Goal: Information Seeking & Learning: Compare options

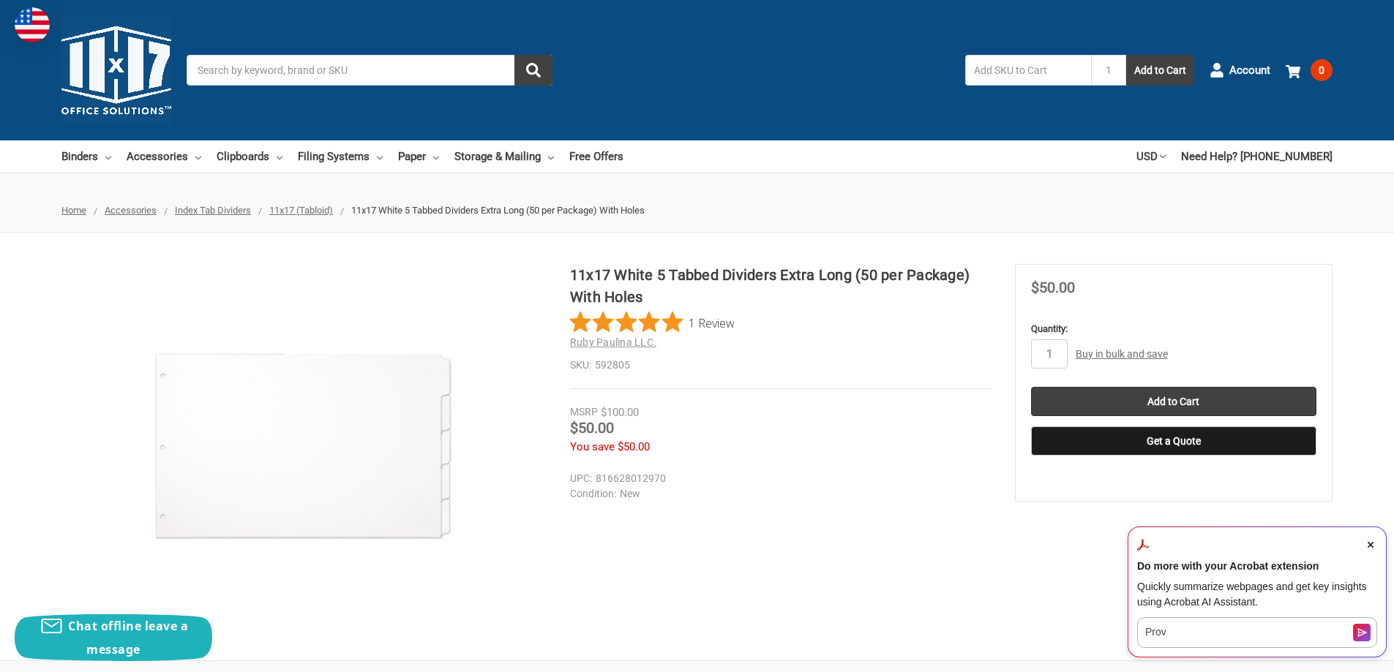
click at [1112, 355] on link "Buy in bulk and save" at bounding box center [1122, 354] width 92 height 12
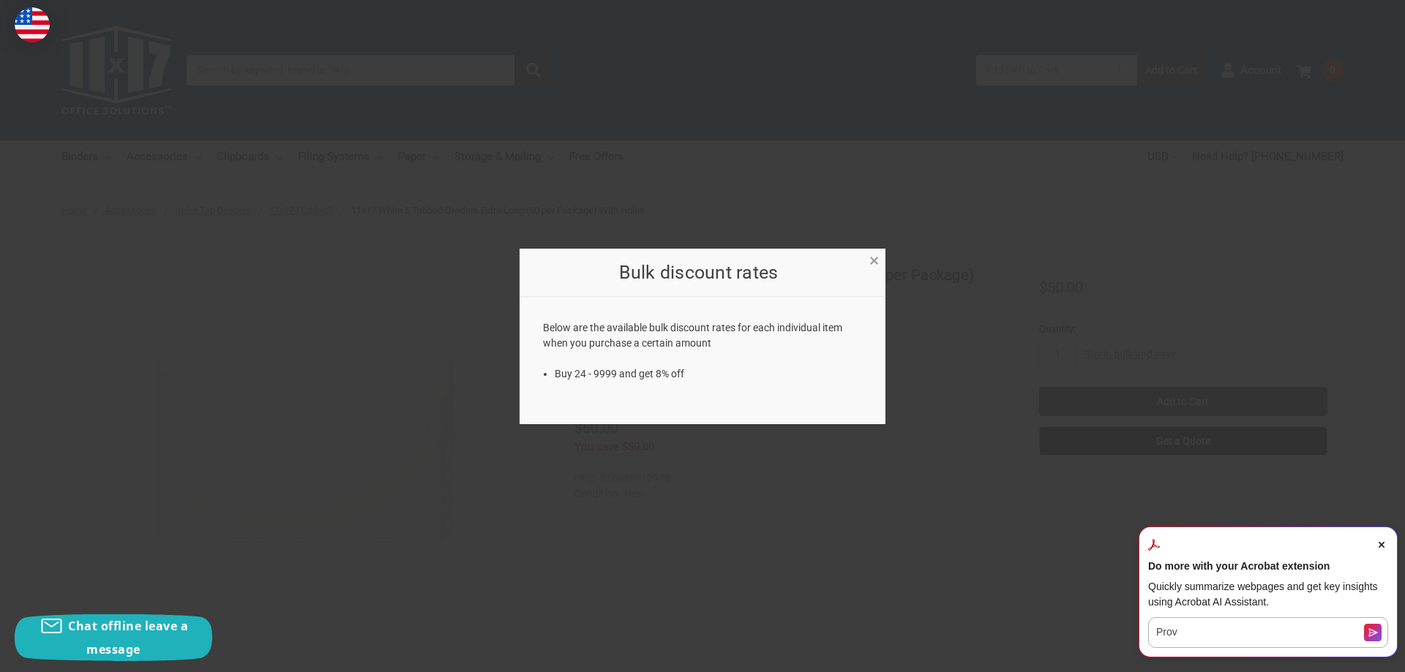
click at [874, 260] on span "×" at bounding box center [874, 260] width 10 height 21
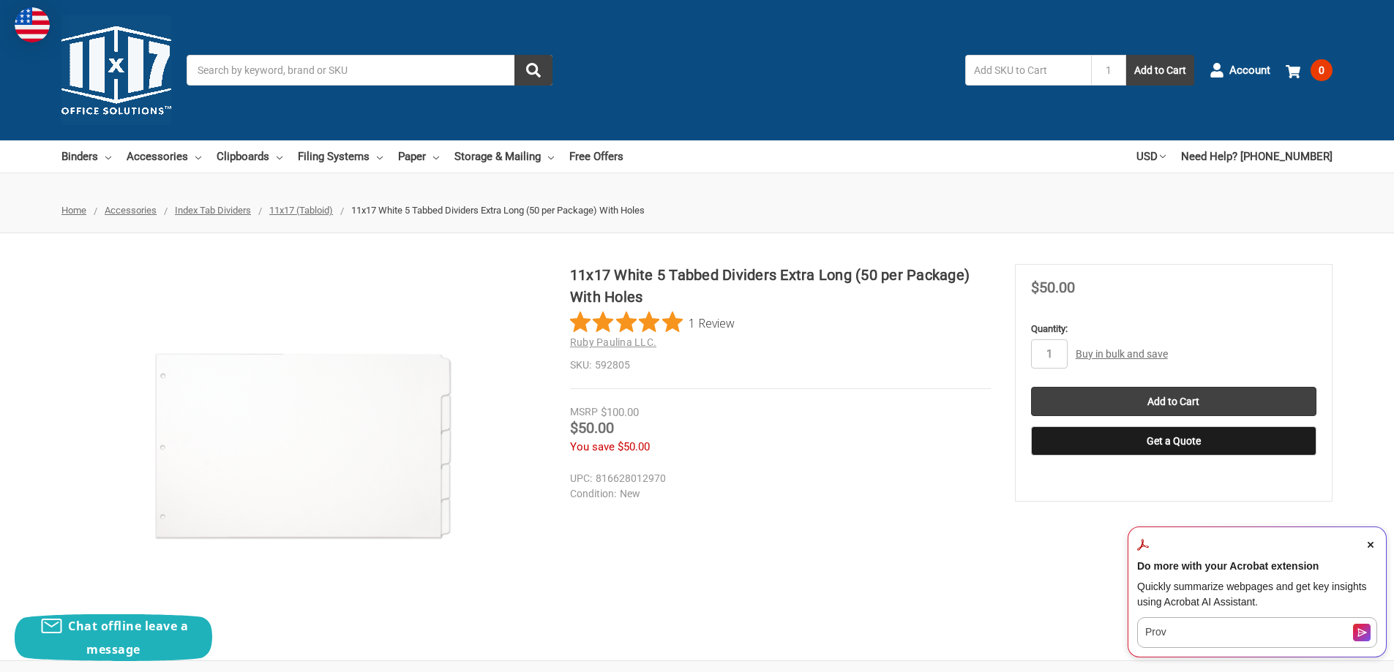
click at [327, 211] on span "11x17 (Tabloid)" at bounding box center [301, 210] width 64 height 11
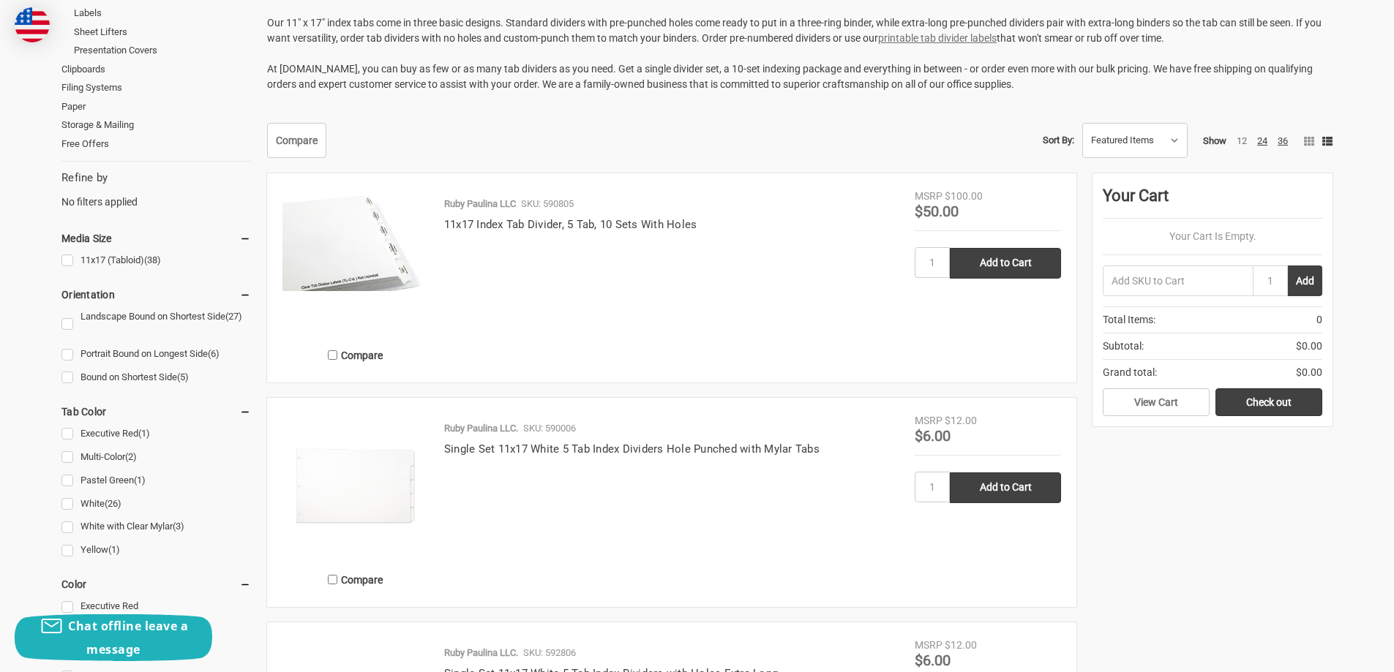
scroll to position [390, 0]
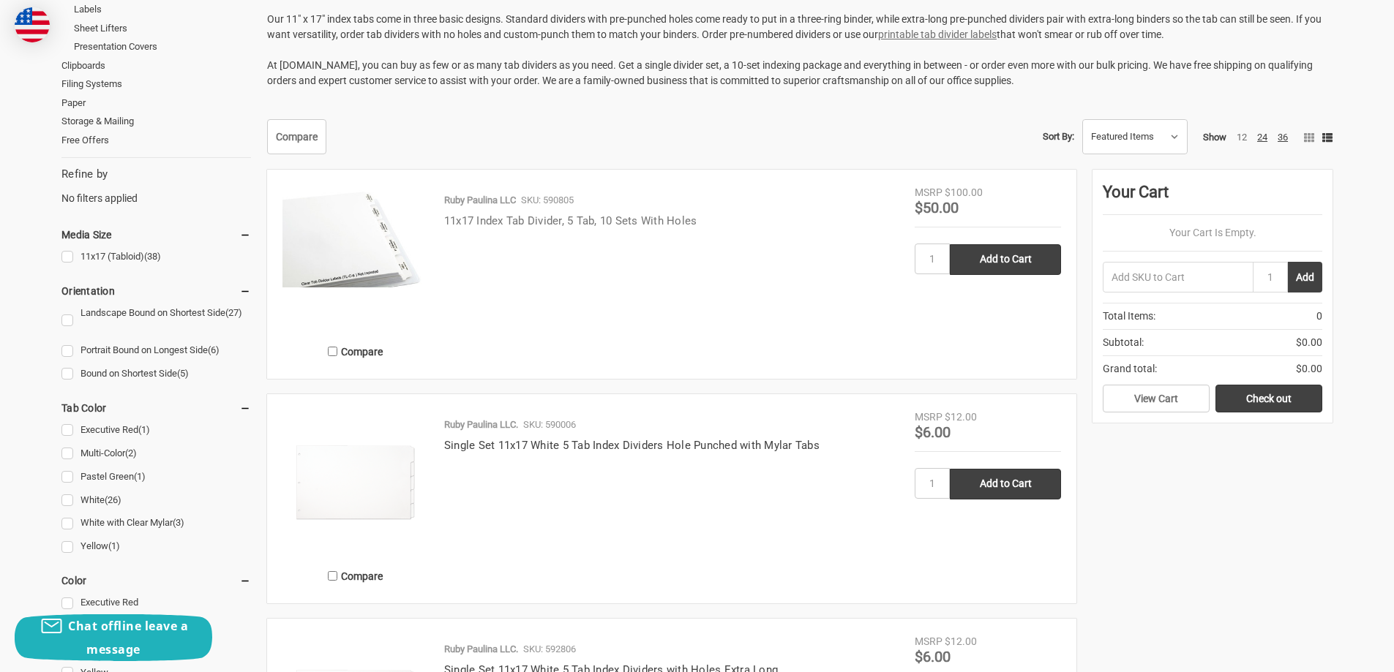
click at [588, 225] on link "11x17 Index Tab Divider, 5 Tab, 10 Sets With Holes" at bounding box center [570, 220] width 253 height 13
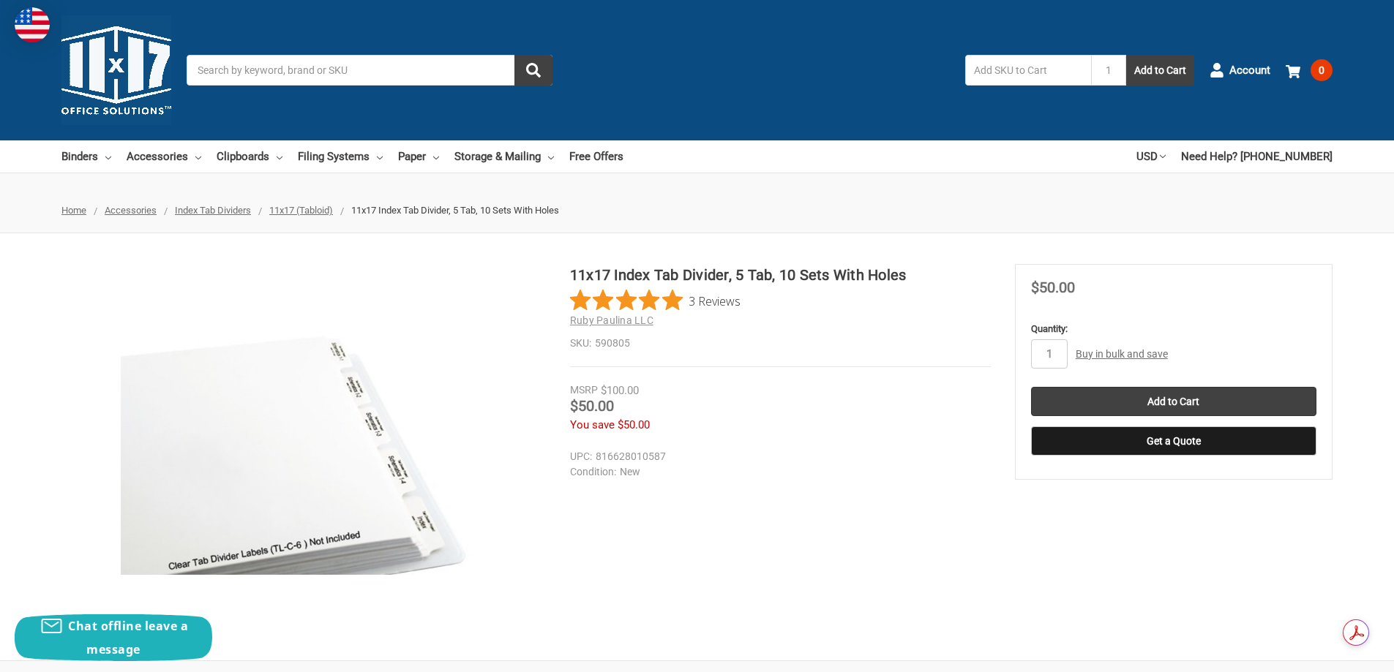
click at [392, 477] on figure at bounding box center [303, 447] width 484 height 366
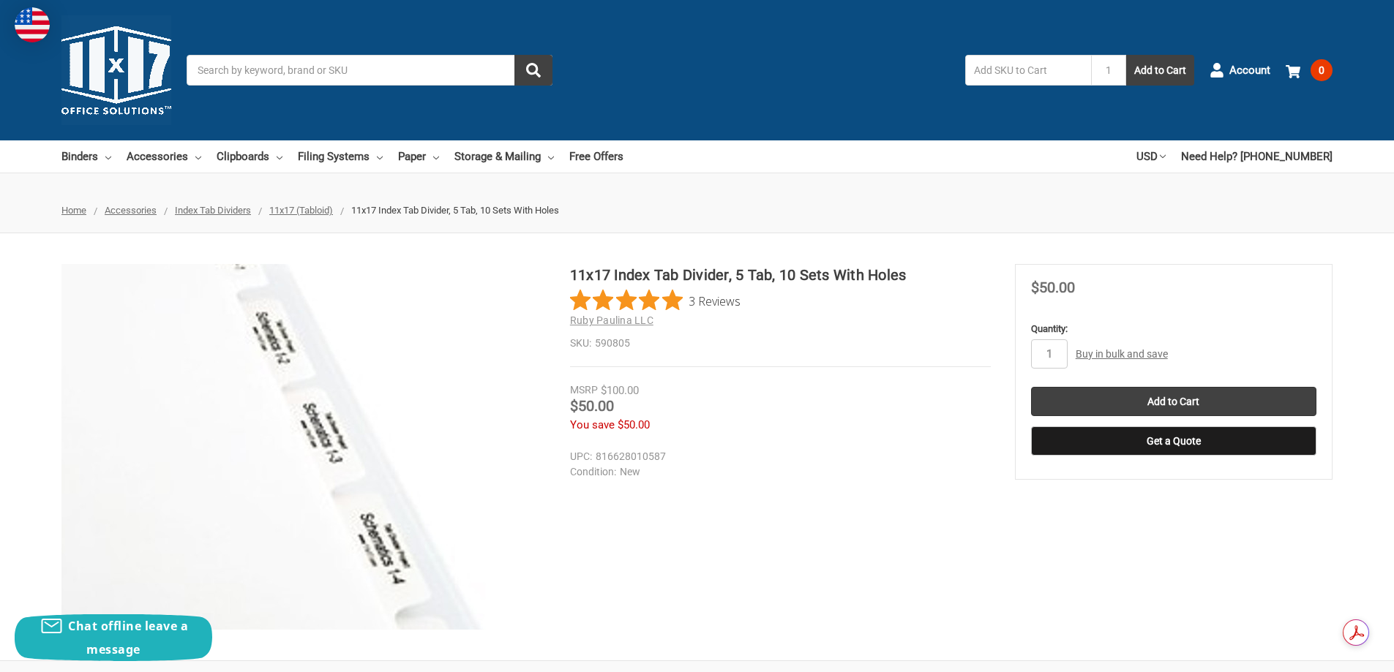
click at [474, 391] on img at bounding box center [143, 490] width 937 height 653
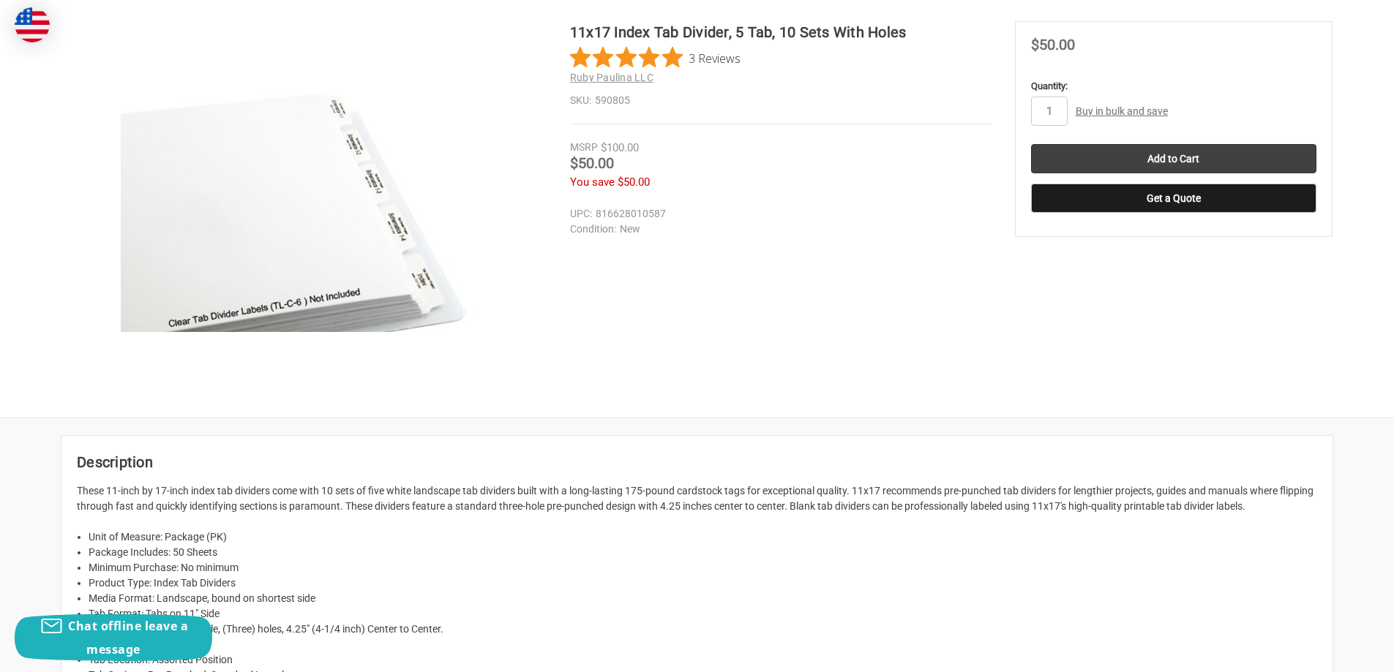
scroll to position [97, 0]
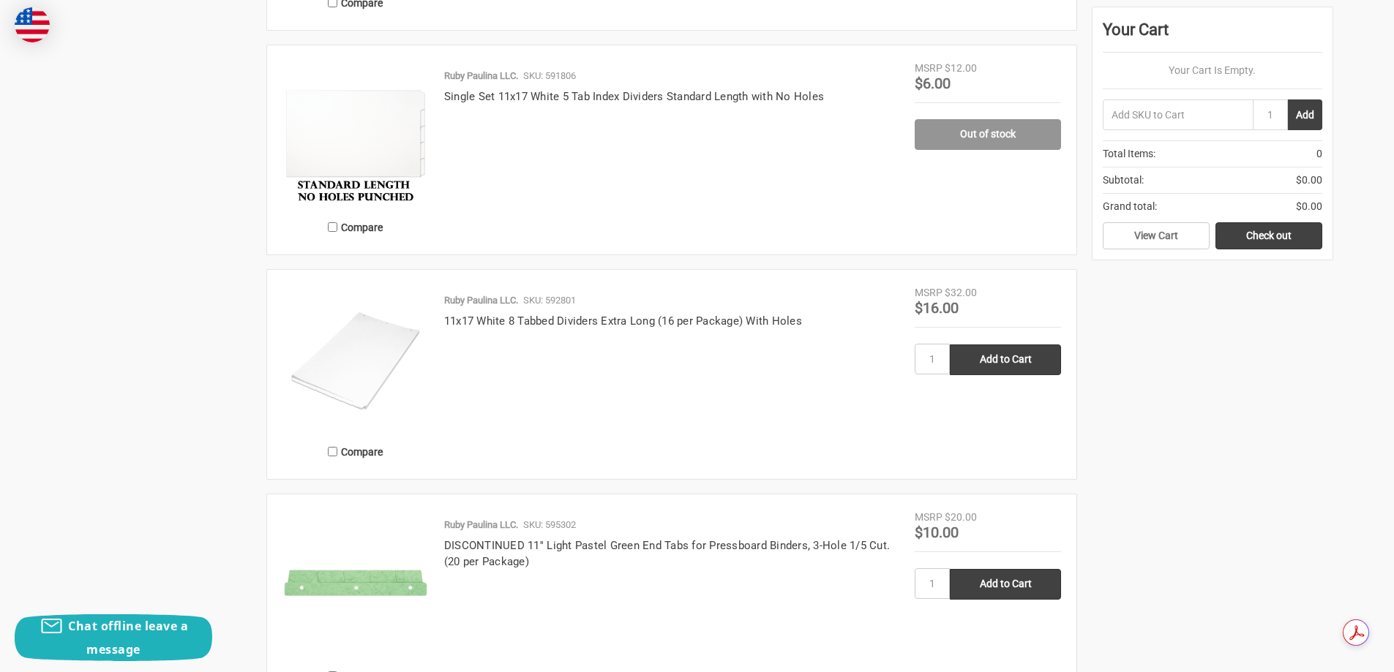
scroll to position [2634, 0]
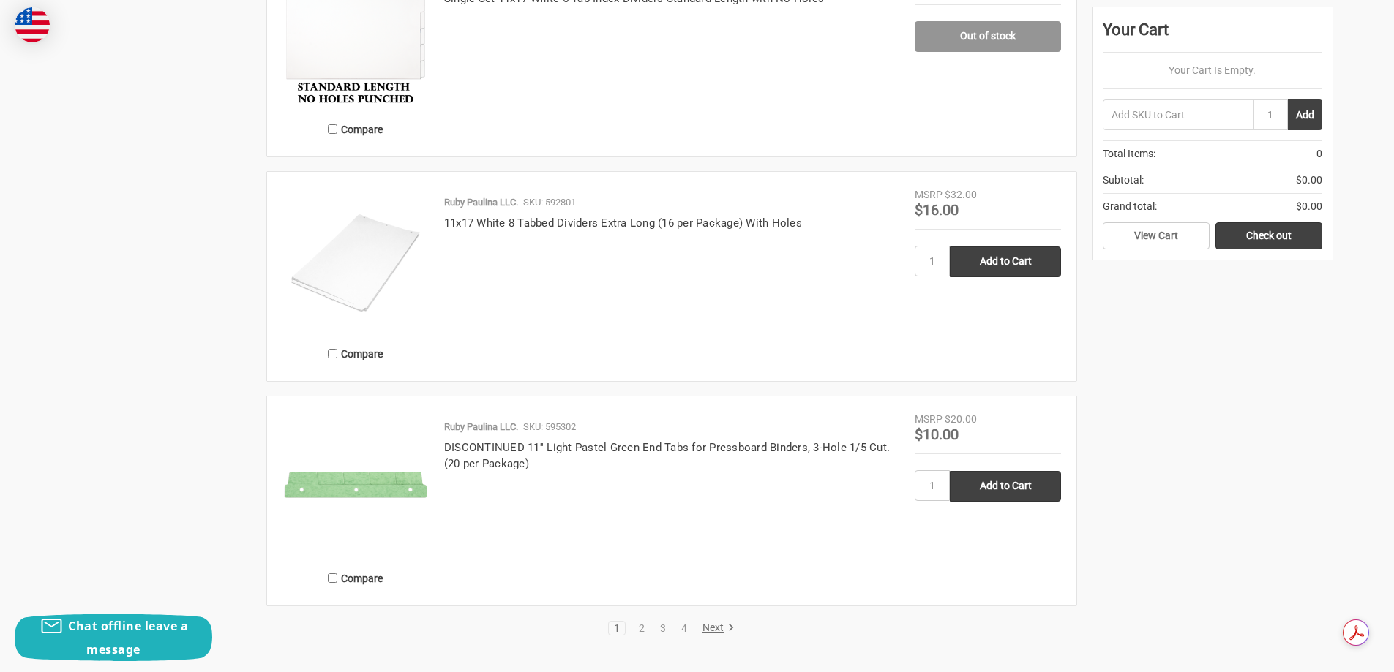
click at [721, 629] on link "Next" at bounding box center [715, 628] width 37 height 13
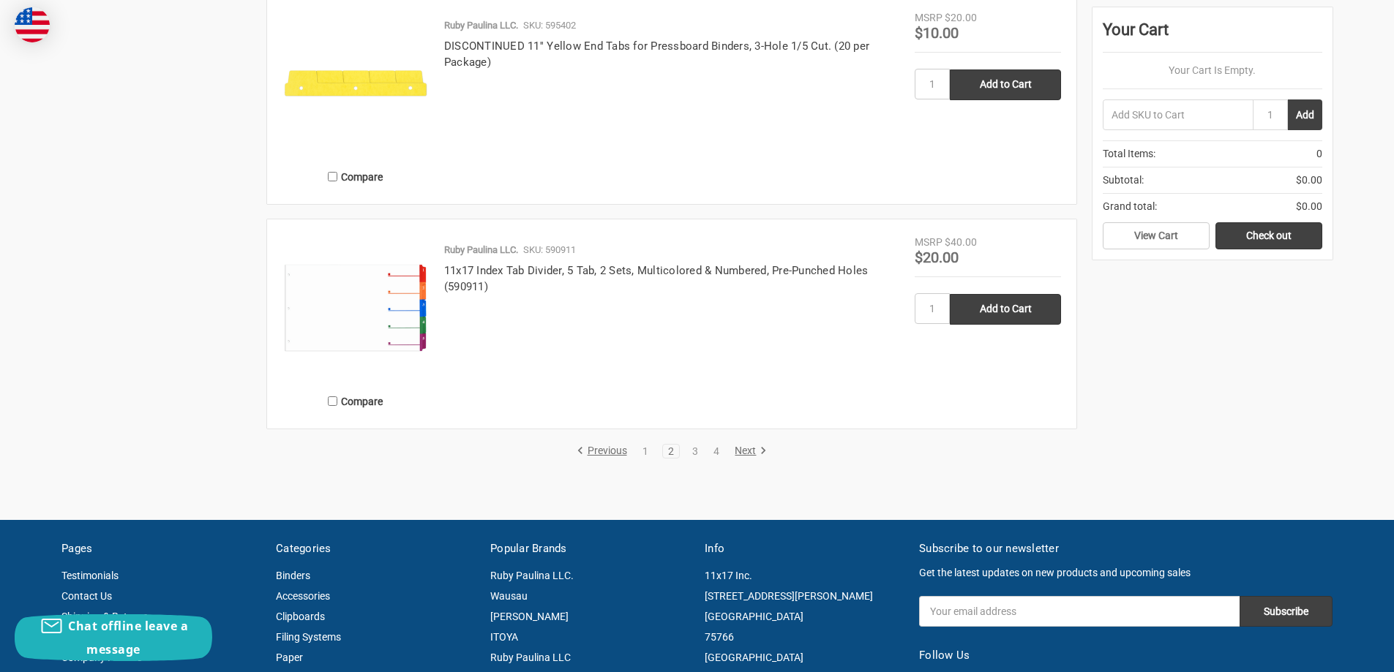
scroll to position [2829, 0]
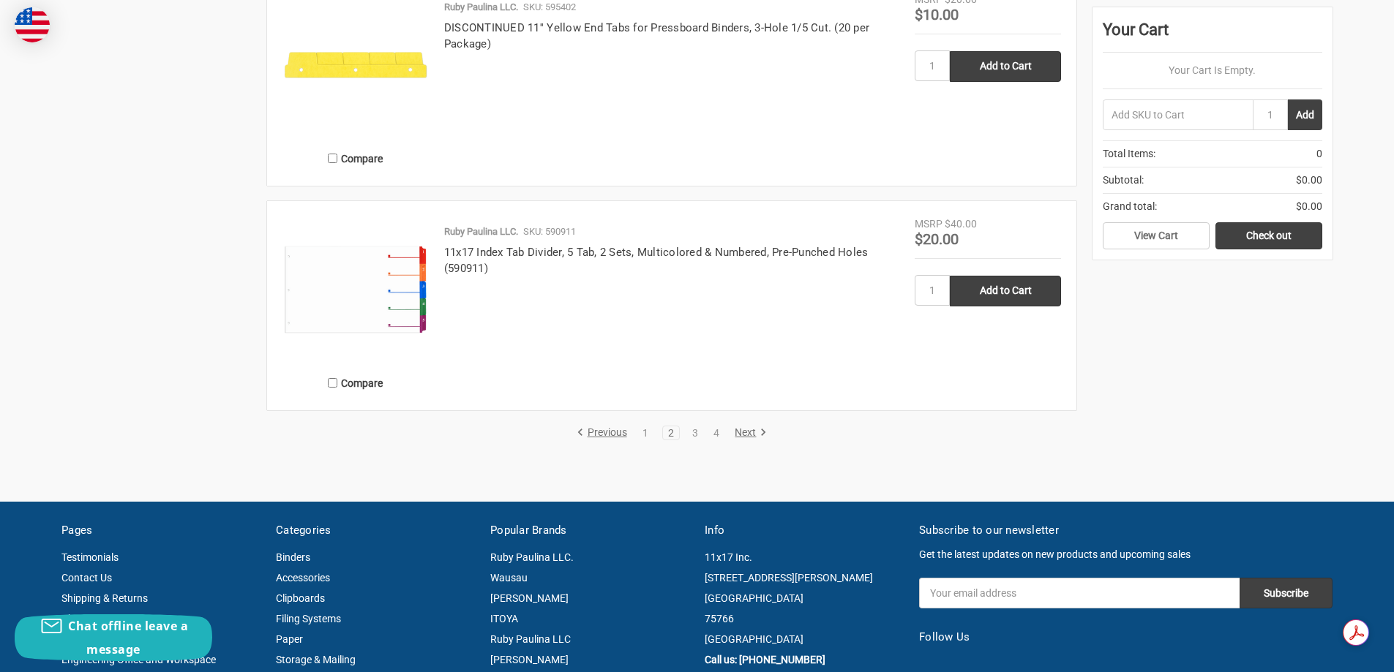
click at [755, 433] on link "Next" at bounding box center [747, 433] width 37 height 13
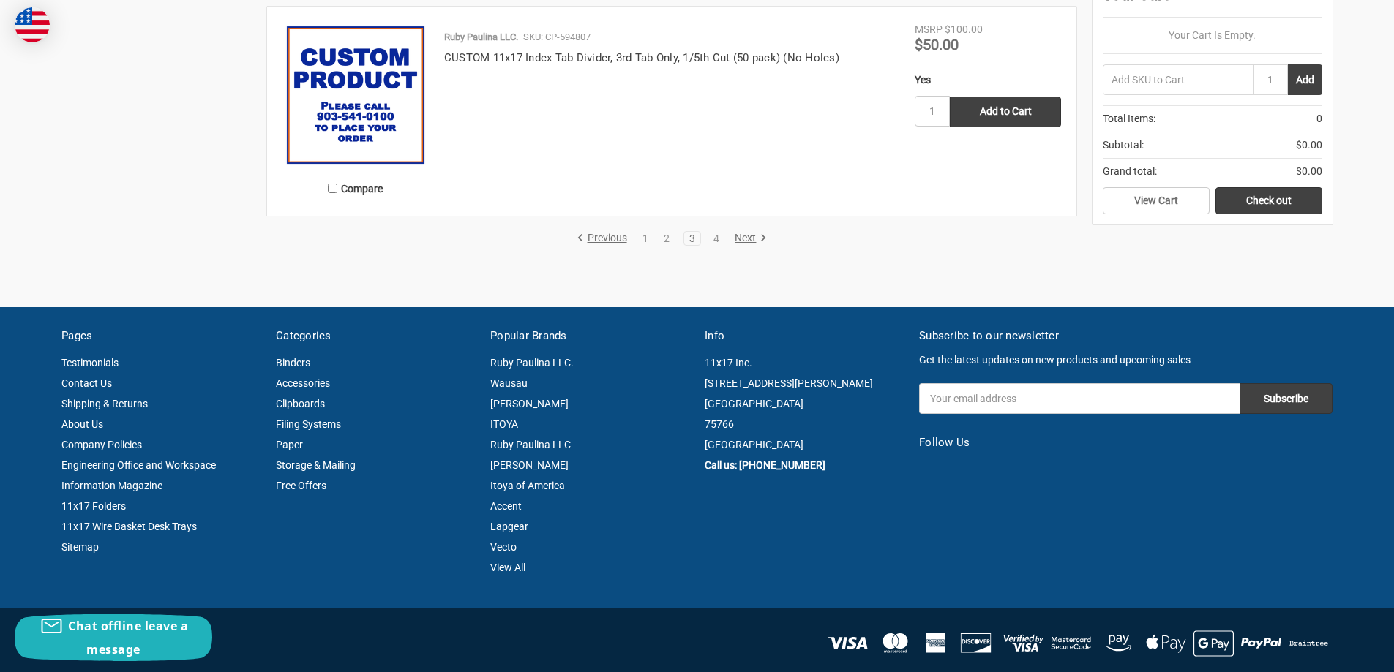
scroll to position [3122, 0]
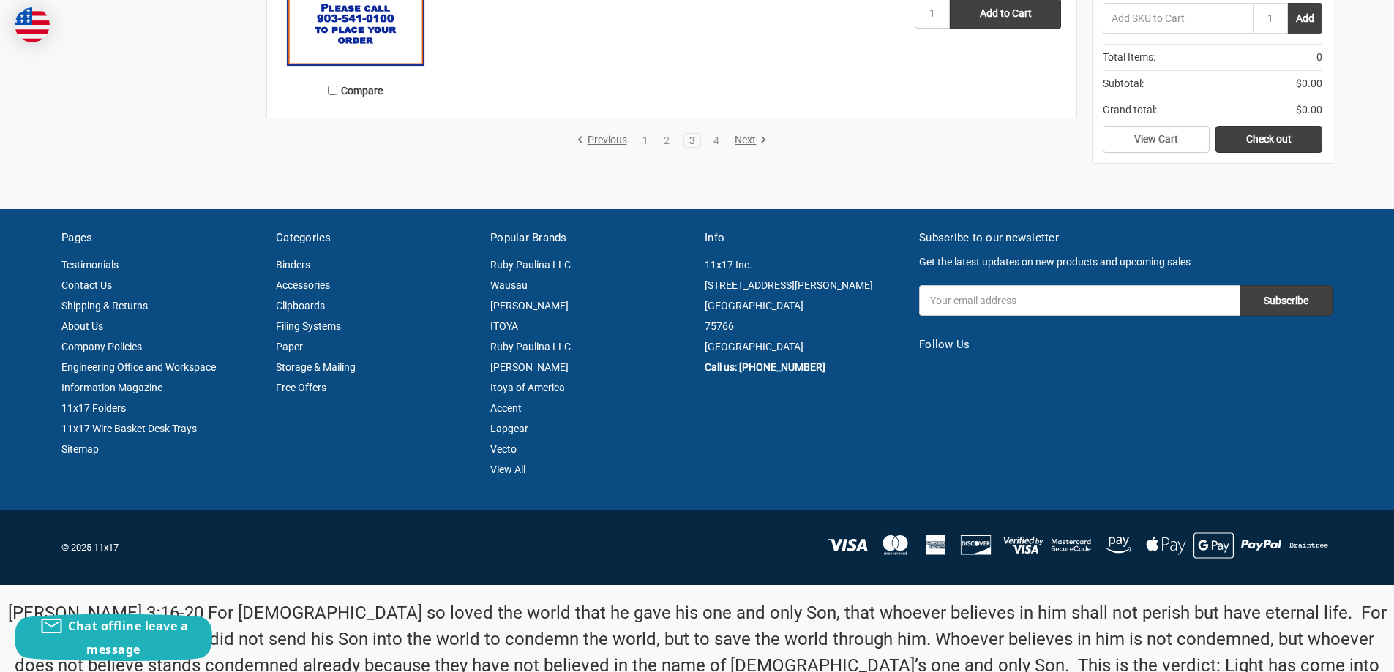
click at [744, 139] on link "Next" at bounding box center [747, 140] width 37 height 13
